Goal: Information Seeking & Learning: Learn about a topic

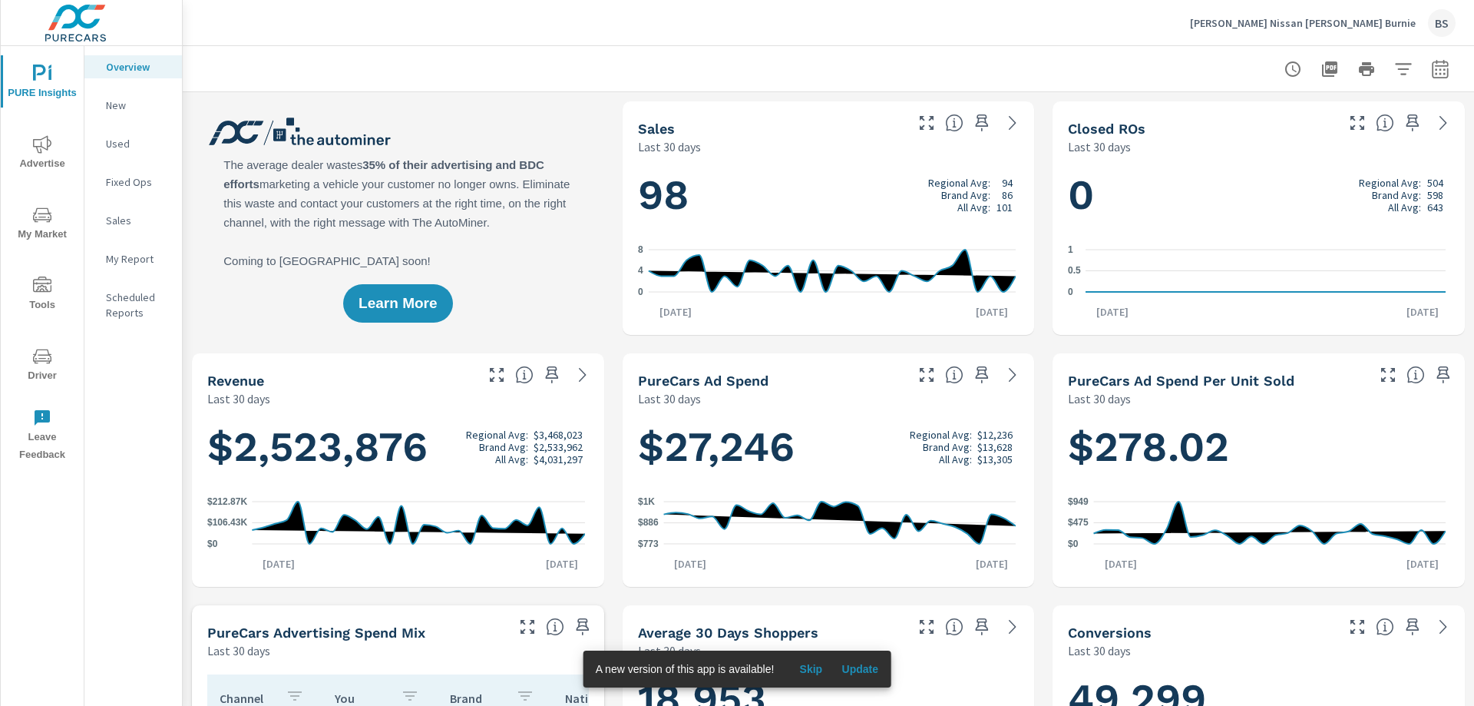
scroll to position [1, 0]
click at [43, 210] on icon "nav menu" at bounding box center [42, 215] width 18 height 18
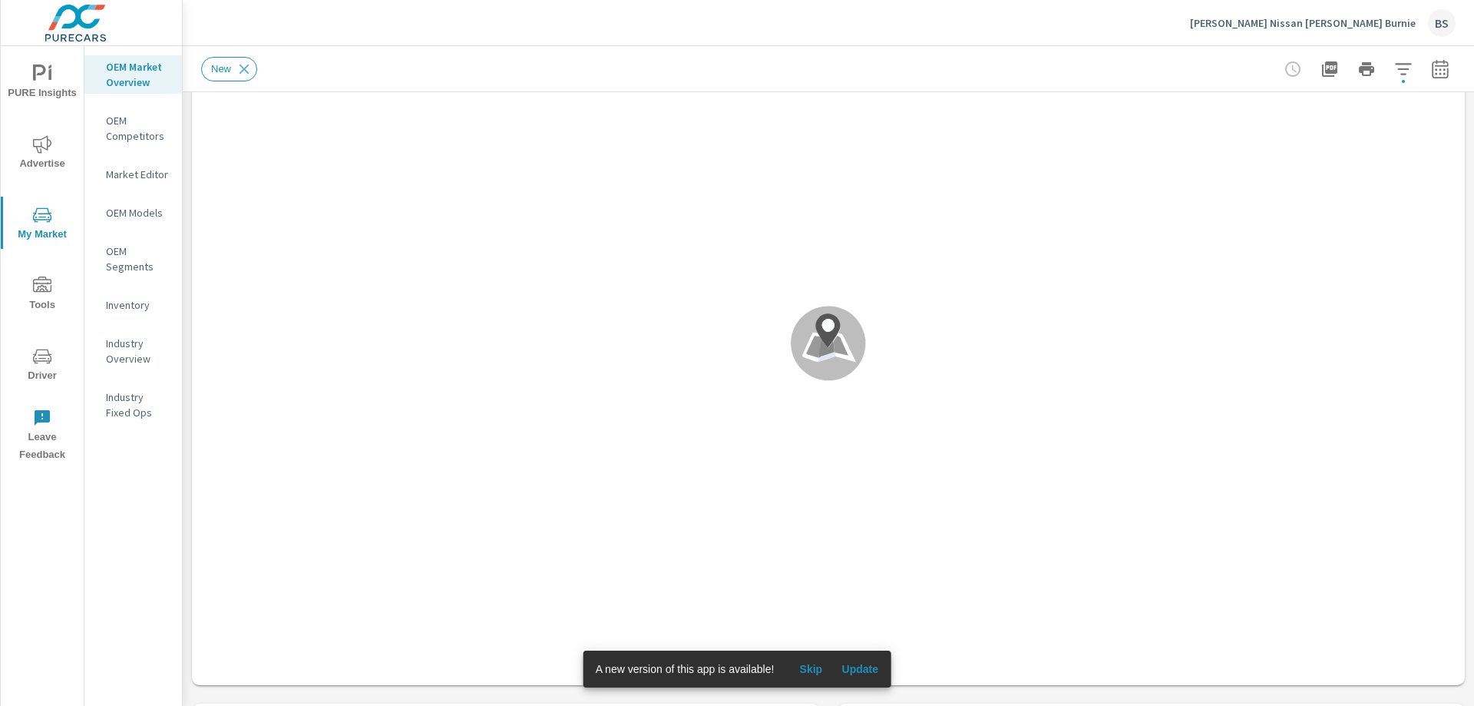
scroll to position [1, 0]
click at [815, 670] on span "Skip" at bounding box center [810, 669] width 37 height 14
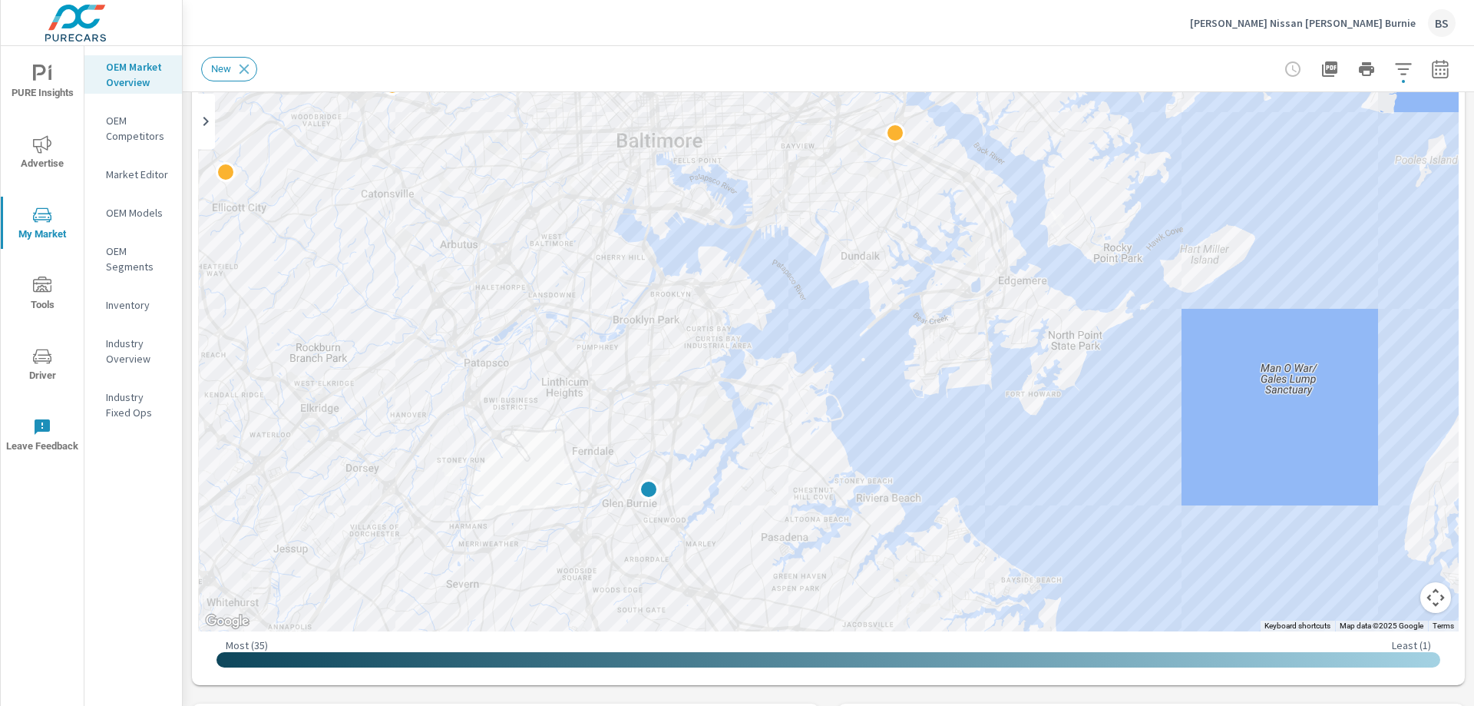
drag, startPoint x: 947, startPoint y: 245, endPoint x: 965, endPoint y: 373, distance: 129.4
click at [965, 373] on div at bounding box center [828, 319] width 1261 height 623
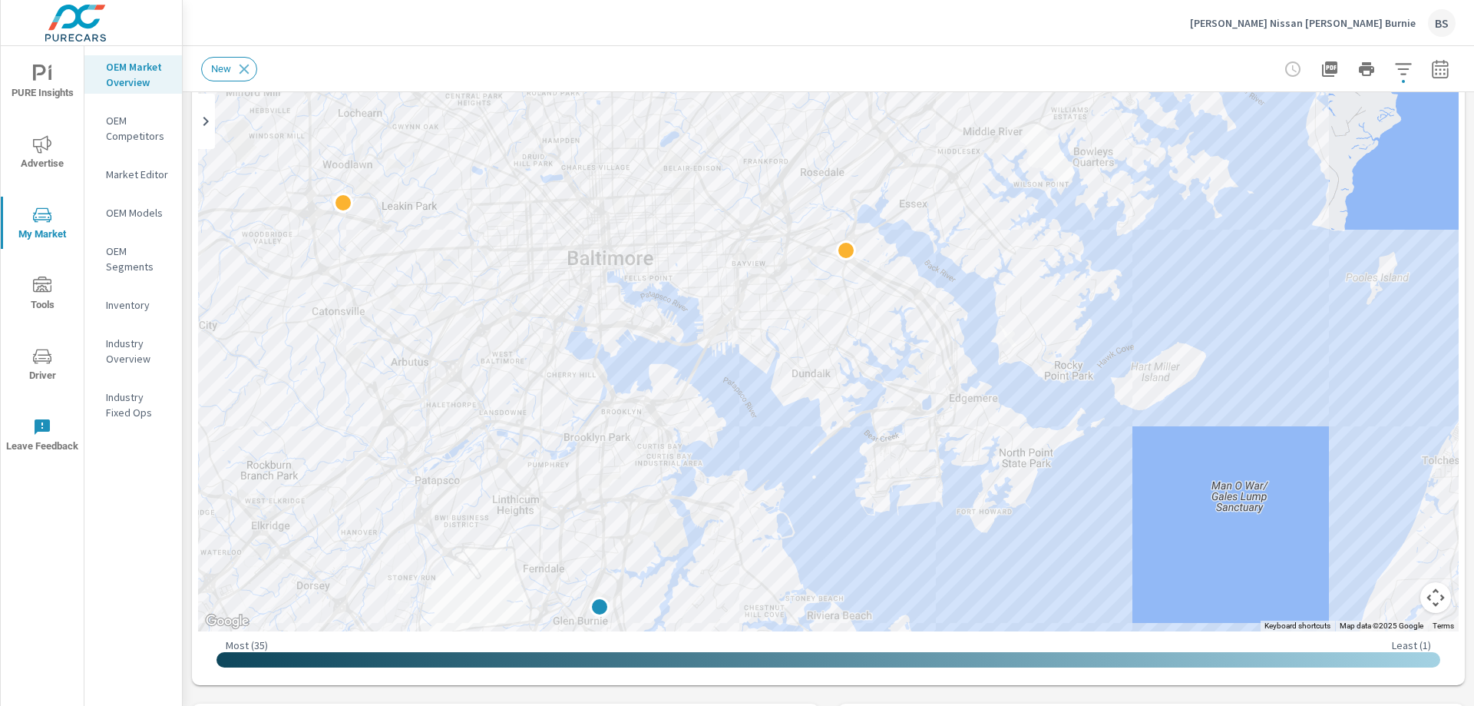
drag, startPoint x: 813, startPoint y: 319, endPoint x: 838, endPoint y: 381, distance: 66.4
click at [845, 444] on div at bounding box center [828, 319] width 1261 height 623
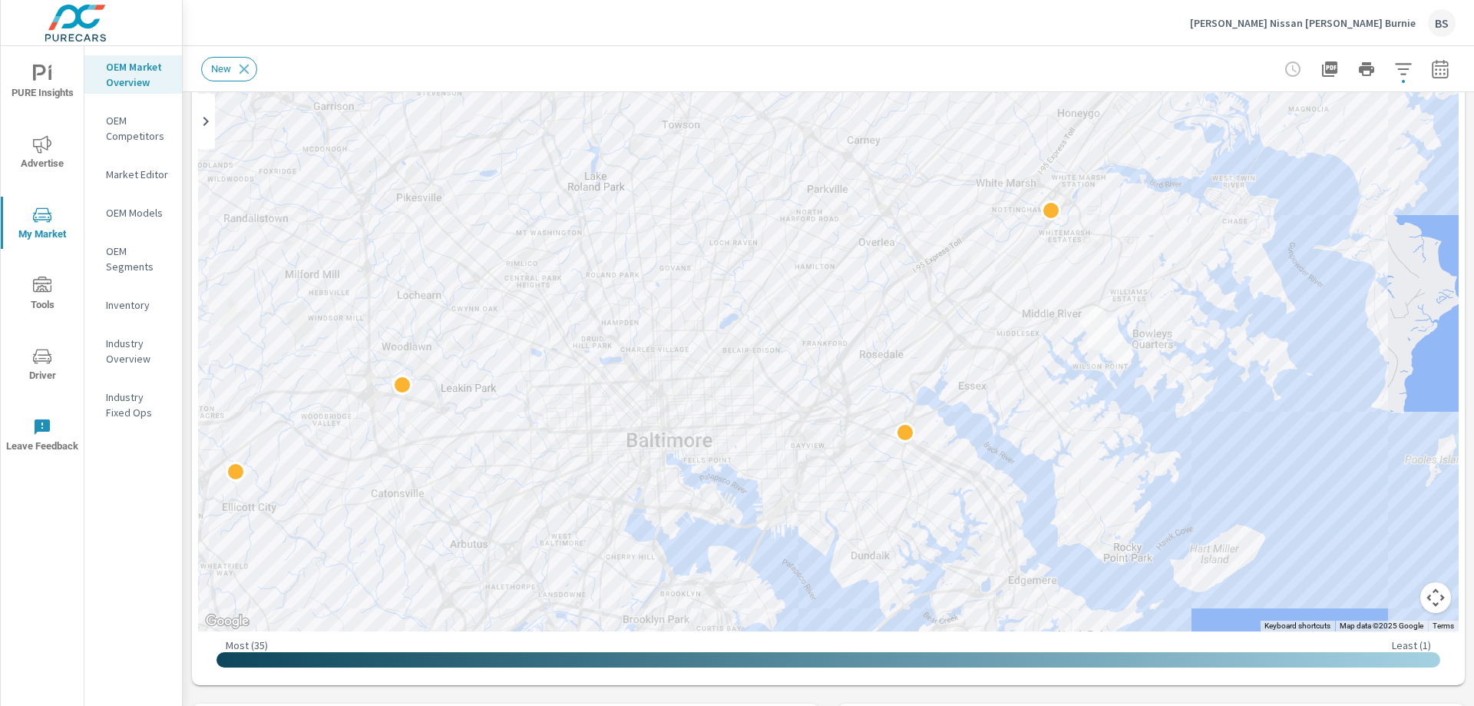
drag, startPoint x: 1155, startPoint y: 381, endPoint x: 1100, endPoint y: 464, distance: 99.2
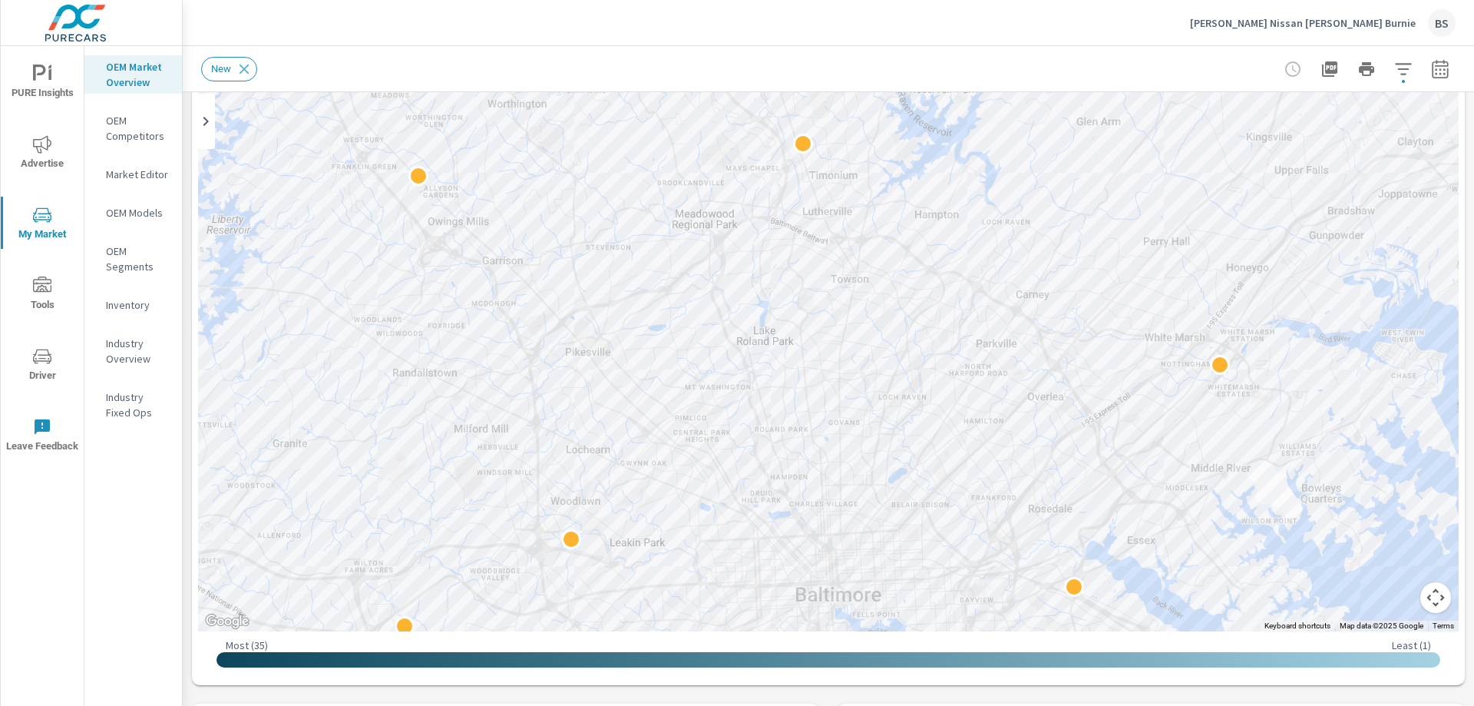
drag, startPoint x: 1069, startPoint y: 338, endPoint x: 938, endPoint y: 345, distance: 131.5
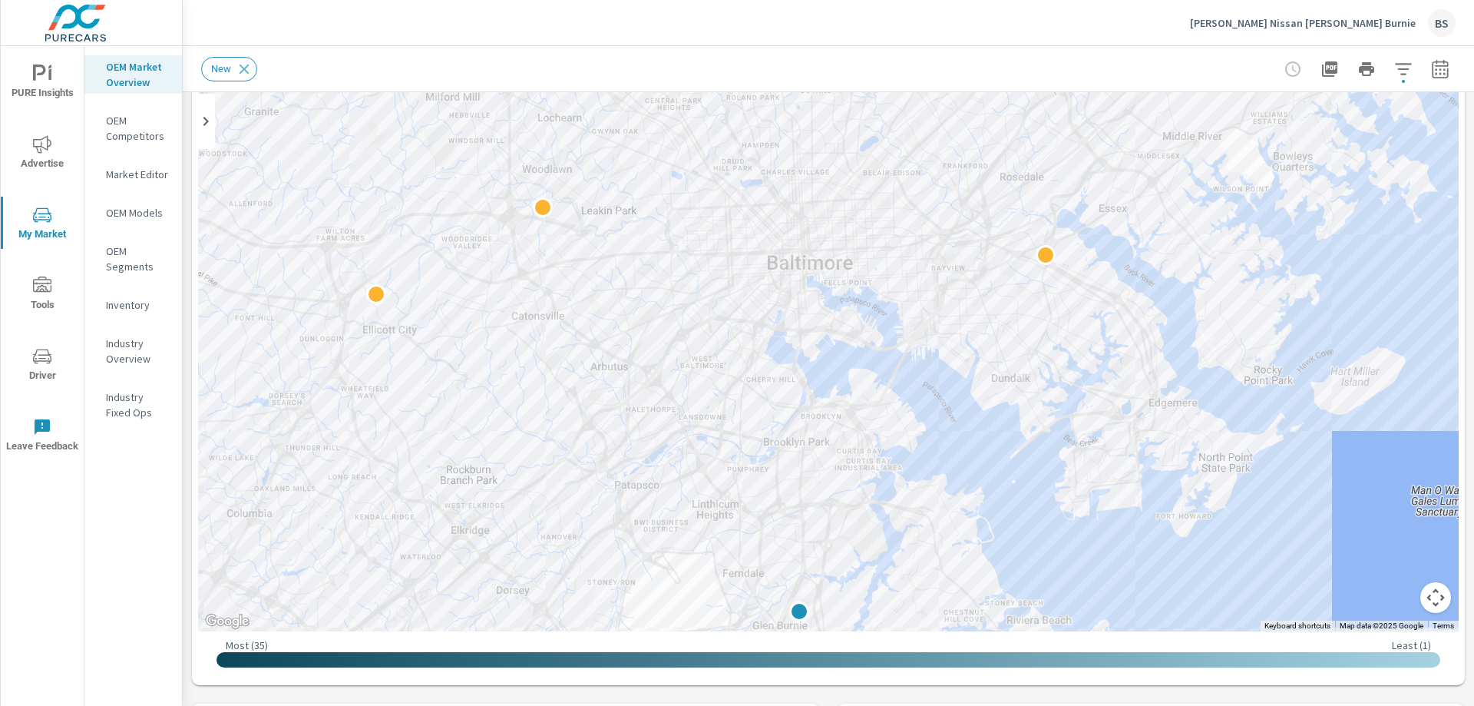
drag, startPoint x: 321, startPoint y: 480, endPoint x: 294, endPoint y: 121, distance: 359.5
click at [294, 123] on div "To navigate the map with touch gestures double-tap and hold your finger on the …" at bounding box center [828, 343] width 1261 height 671
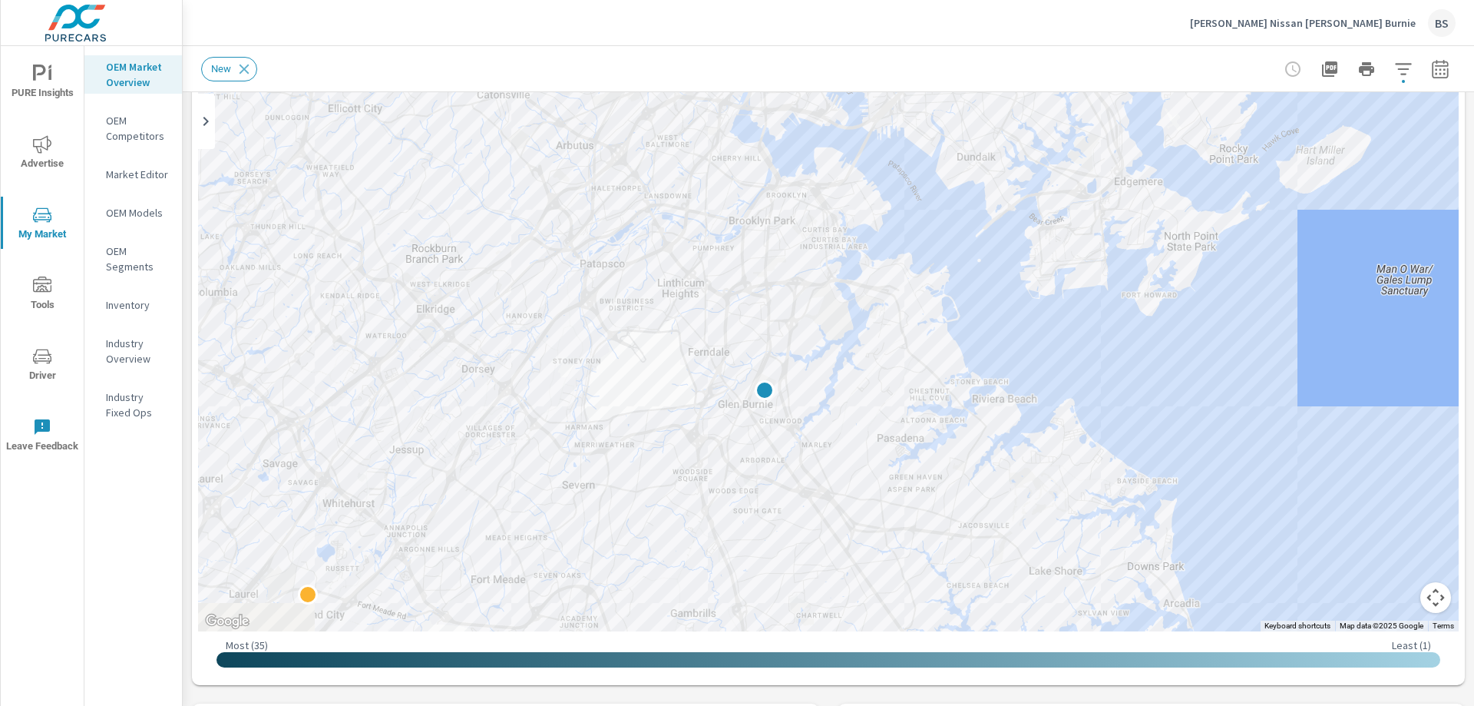
drag, startPoint x: 1040, startPoint y: 278, endPoint x: 1033, endPoint y: 234, distance: 44.3
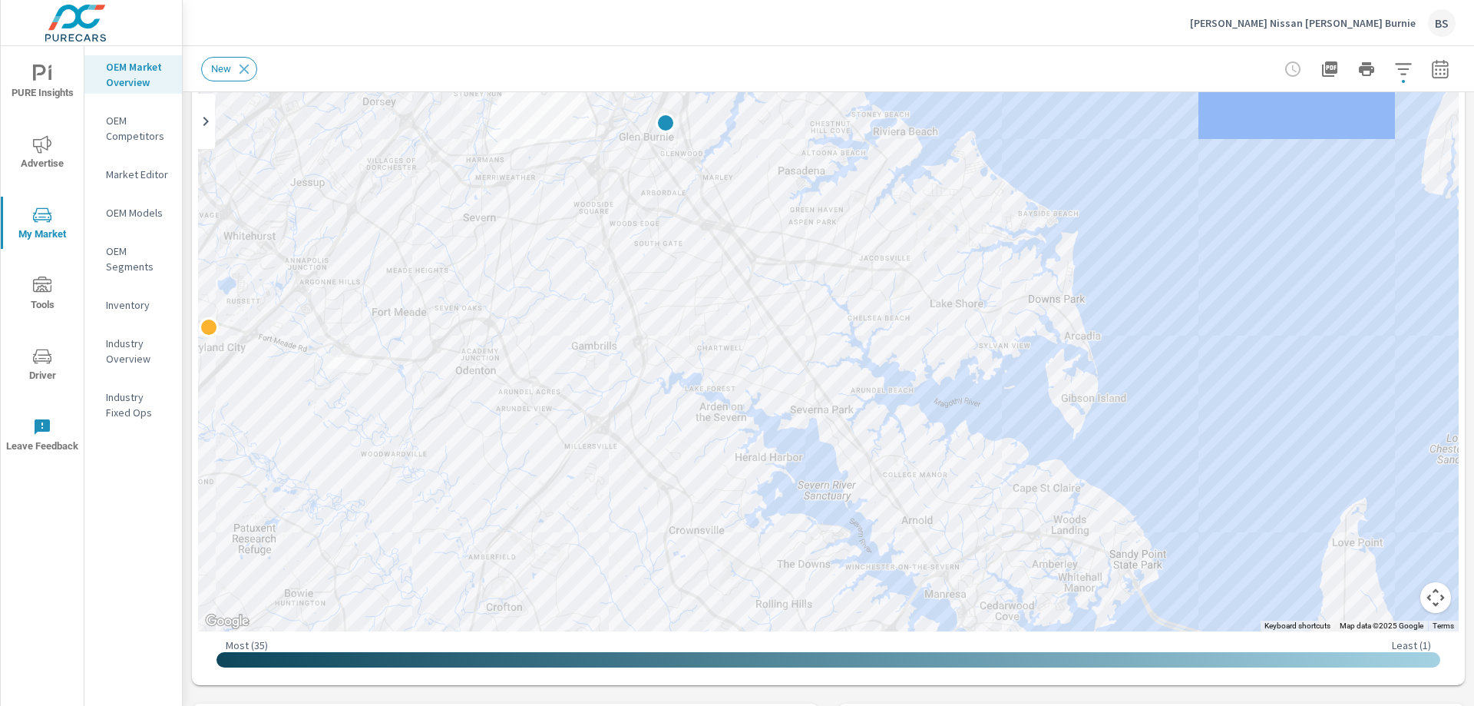
drag, startPoint x: 1245, startPoint y: 421, endPoint x: 1145, endPoint y: 152, distance: 286.4
click at [1145, 152] on div at bounding box center [1466, 466] width 1474 height 829
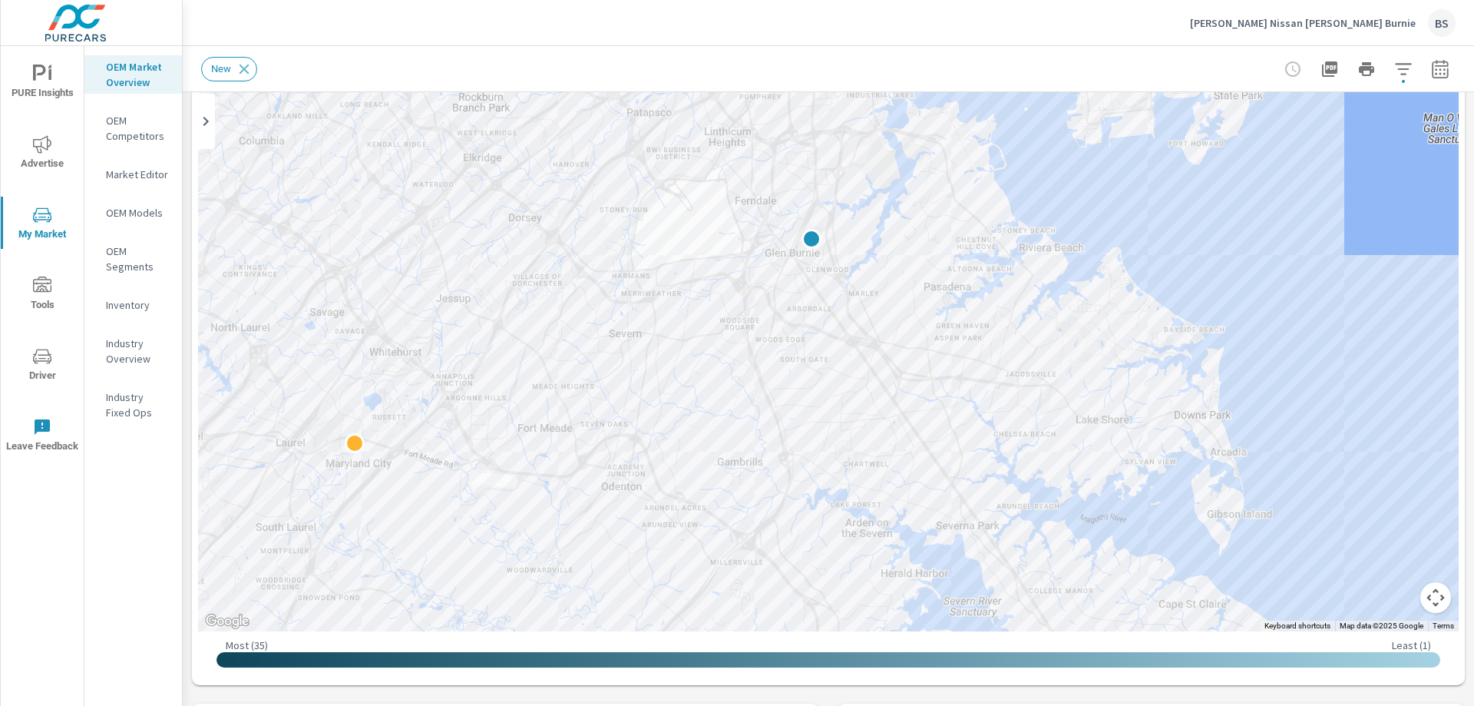
drag, startPoint x: 752, startPoint y: 382, endPoint x: 900, endPoint y: 500, distance: 189.0
click at [900, 500] on div at bounding box center [828, 319] width 1261 height 623
